Goal: Information Seeking & Learning: Learn about a topic

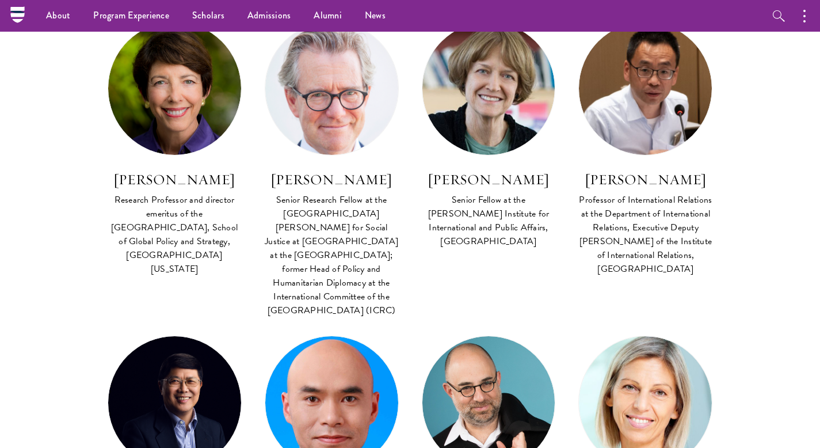
scroll to position [2998, 0]
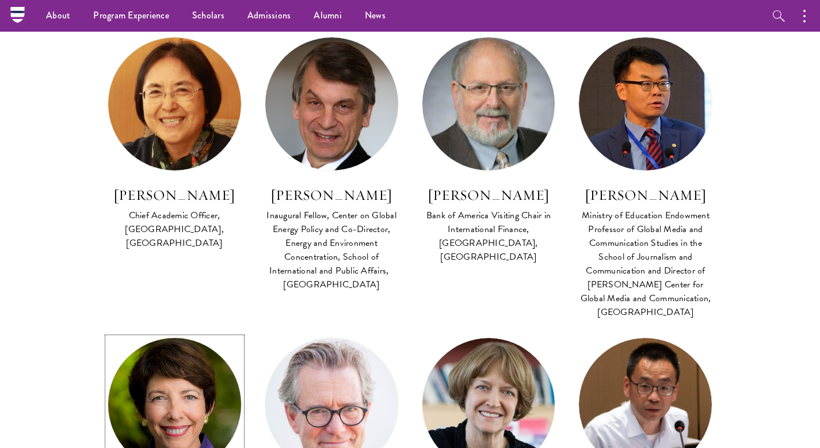
click at [181, 331] on img at bounding box center [174, 404] width 146 height 146
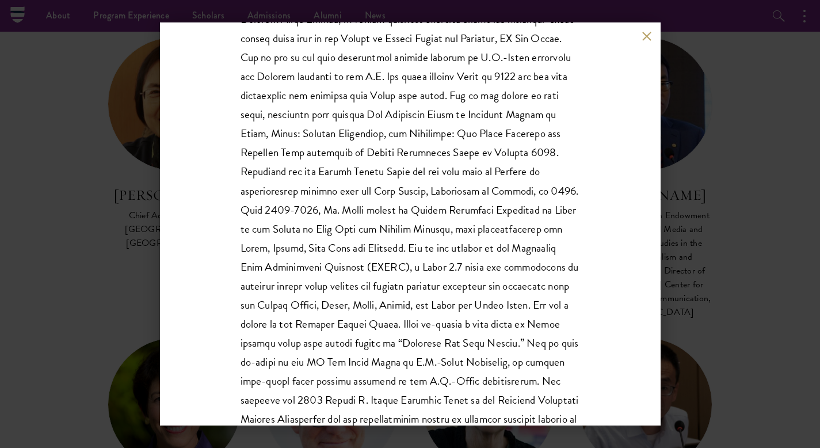
scroll to position [429, 0]
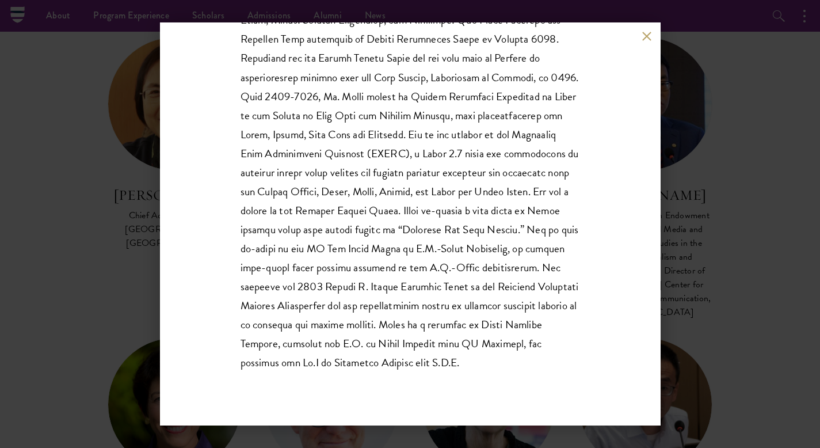
click at [640, 36] on div "[PERSON_NAME] Research Professor and director emeritus of the [GEOGRAPHIC_DATA]…" at bounding box center [410, 223] width 501 height 403
click at [644, 37] on button at bounding box center [647, 36] width 10 height 10
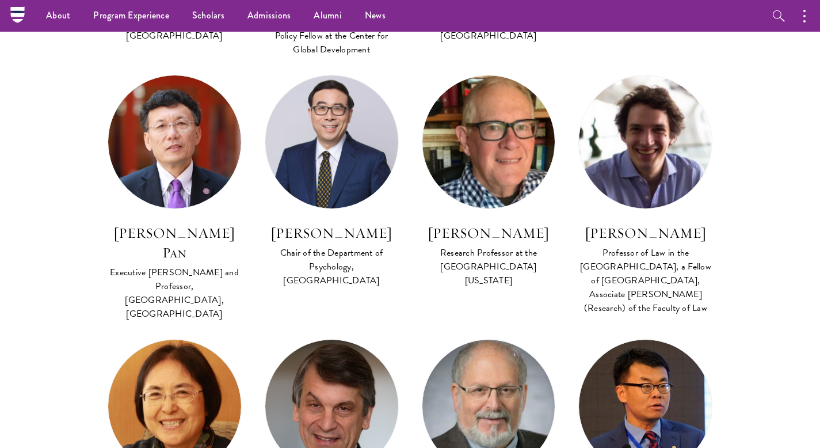
scroll to position [2660, 0]
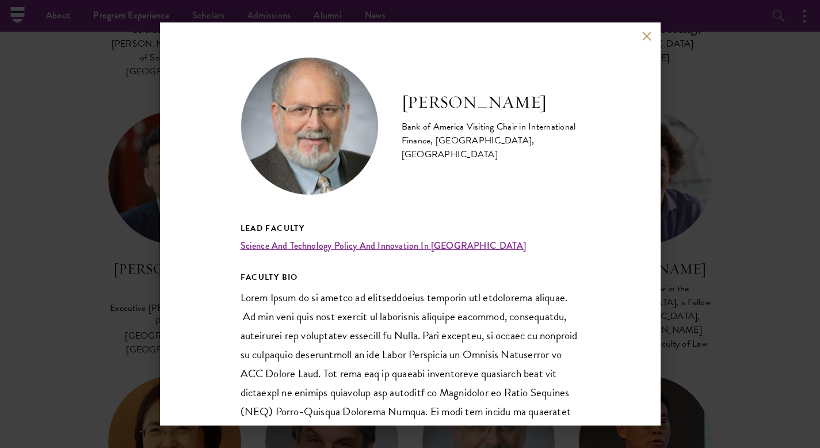
click at [646, 37] on button at bounding box center [647, 36] width 10 height 10
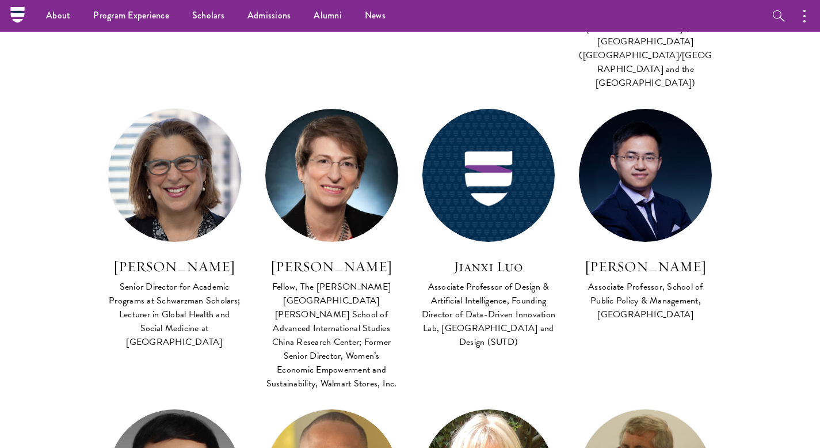
scroll to position [2081, 0]
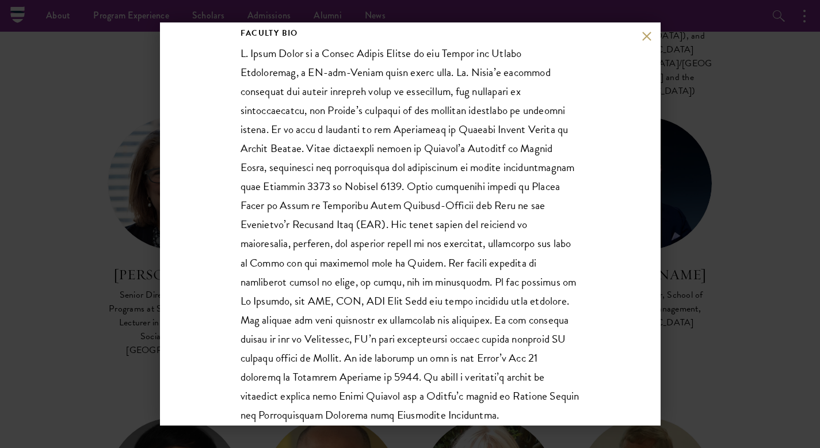
scroll to position [249, 0]
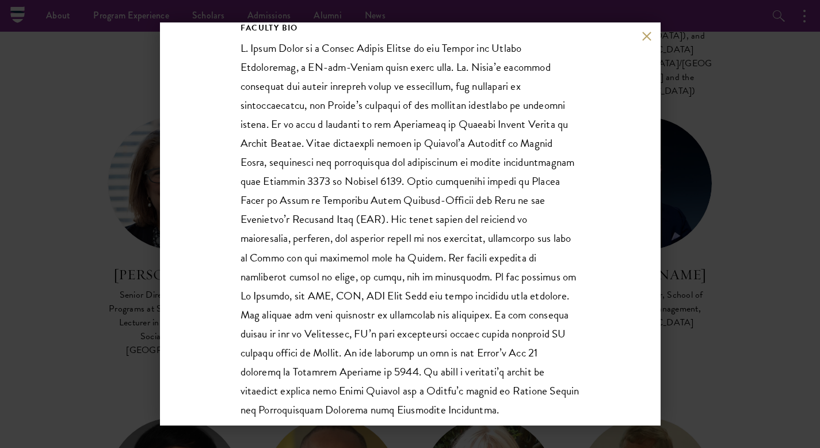
click at [647, 41] on div "[PERSON_NAME] Boeing Visiting Chair in International Relations, [GEOGRAPHIC_DAT…" at bounding box center [410, 223] width 501 height 403
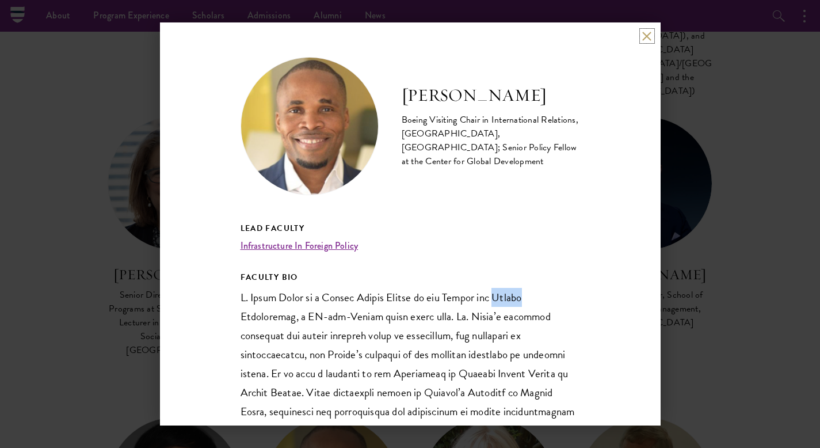
click at [650, 33] on button at bounding box center [647, 36] width 10 height 10
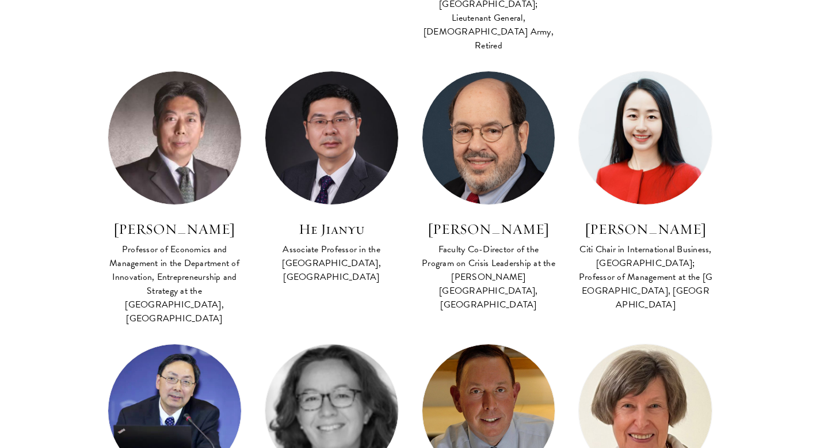
scroll to position [1417, 0]
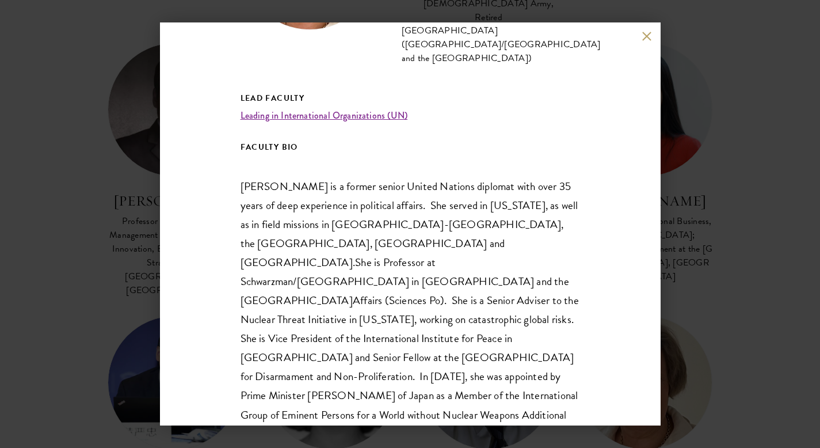
scroll to position [292, 0]
